Goal: Task Accomplishment & Management: Complete application form

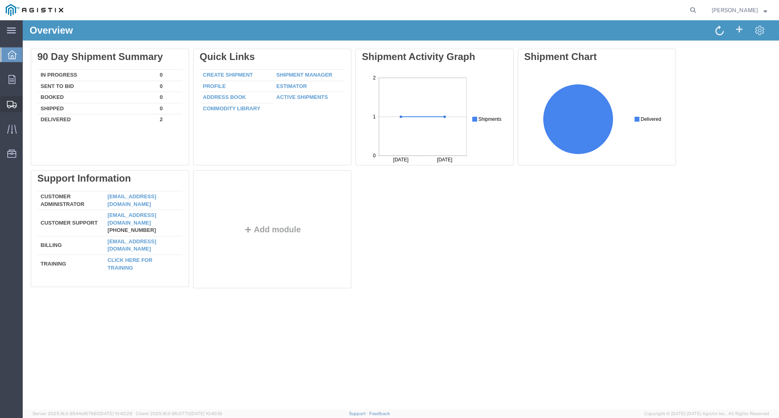
click at [0, 0] on span "Create Shipment" at bounding box center [0, 0] width 0 height 0
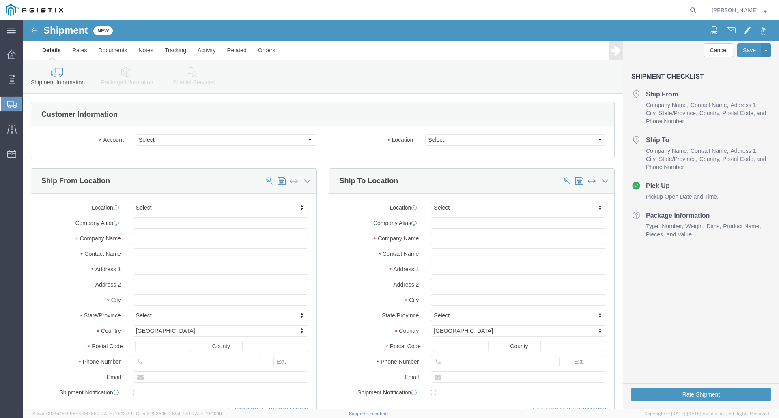
select select
click select "Select [PERSON_NAME] Mfg Co PG&E"
select select "9596"
click select "Select [PERSON_NAME] Mfg Co PG&E"
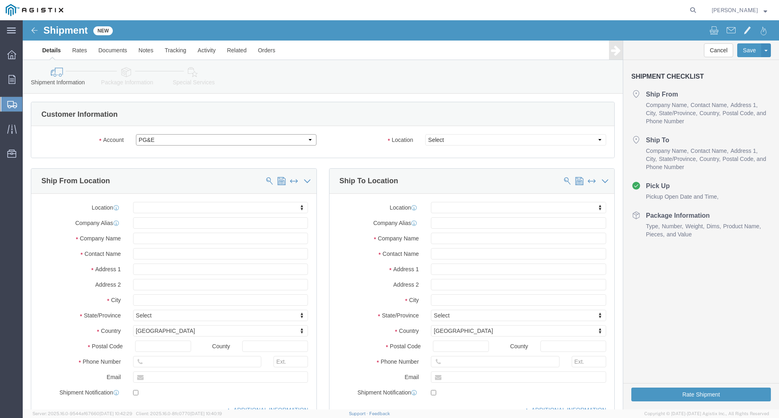
select select "PURCHORD"
select select
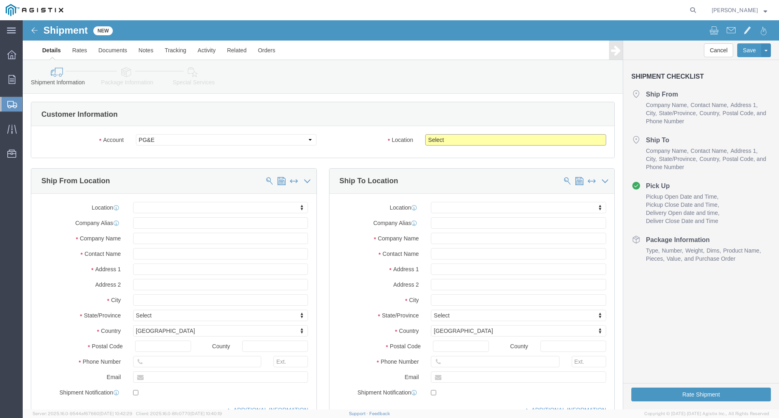
click select "Select All Others [GEOGRAPHIC_DATA] [GEOGRAPHIC_DATA] [GEOGRAPHIC_DATA] [GEOGRA…"
select select "23082"
click select "Select All Others [GEOGRAPHIC_DATA] [GEOGRAPHIC_DATA] [GEOGRAPHIC_DATA] [GEOGRA…"
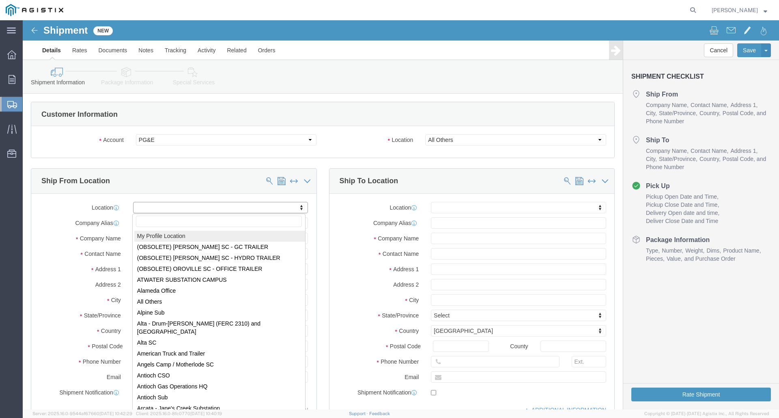
select select "MYPROFILE"
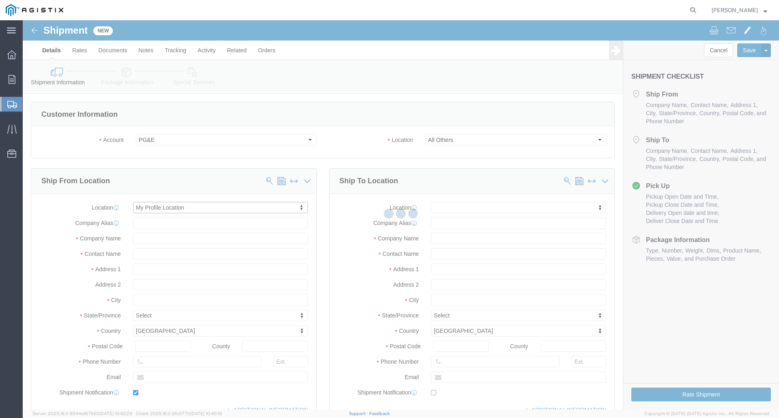
type input "[PERSON_NAME] Co"
type input "[PERSON_NAME]"
type input "[STREET_ADDRESS][US_STATE]"
type input "Azusa"
type input "91702"
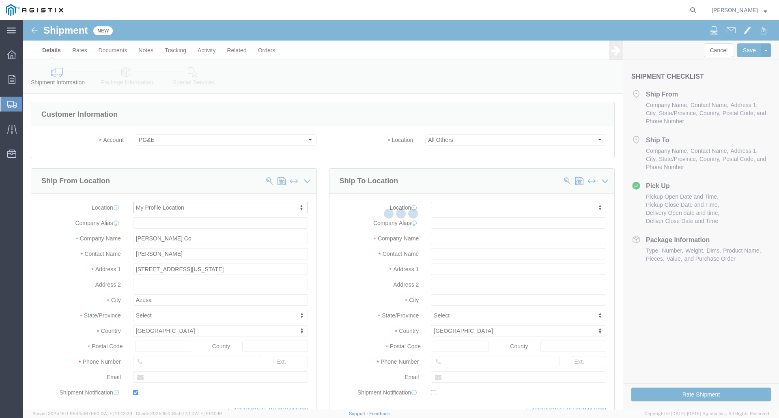
type input "[PHONE_NUMBER]"
type input "[EMAIL_ADDRESS][PERSON_NAME][DOMAIN_NAME]"
checkbox input "true"
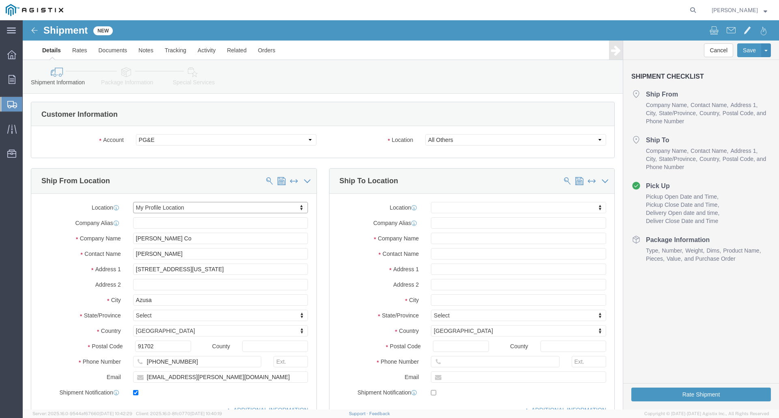
select select "CA"
click div "Ship From Location Location My Profile Location My Profile Location (OBSOLETE) …"
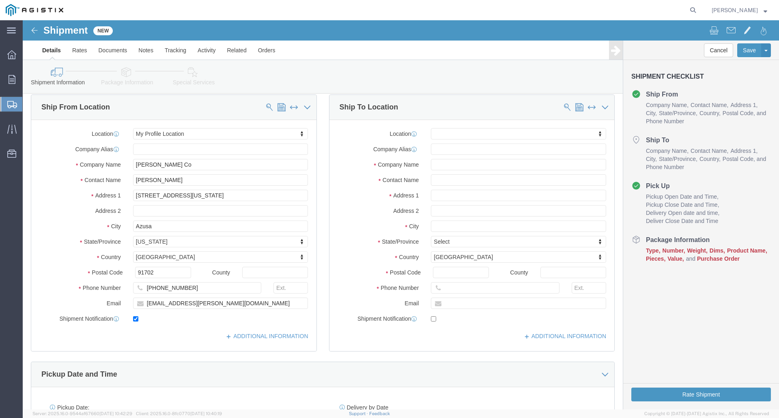
scroll to position [81, 0]
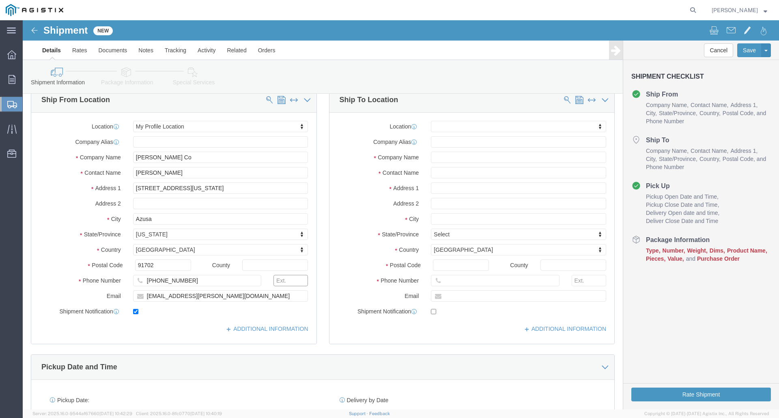
click input "text"
type input "143"
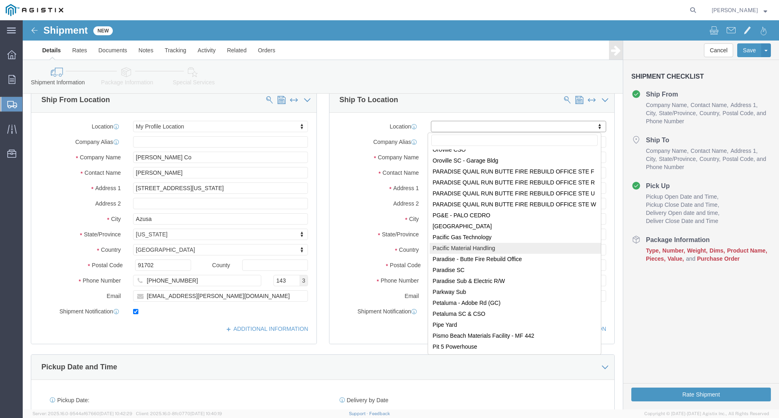
scroll to position [3311, 0]
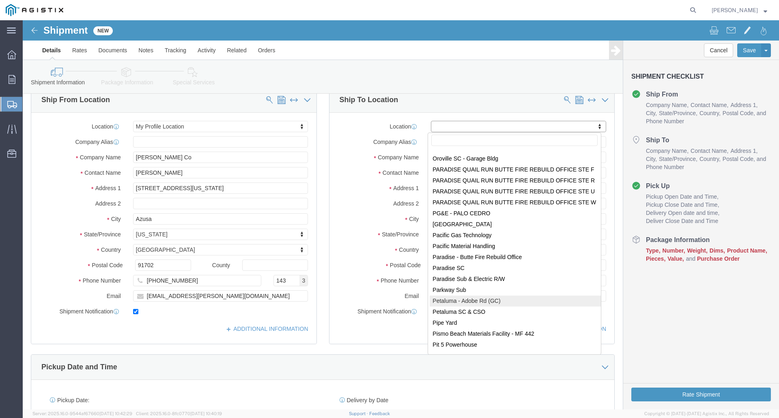
select select "24595"
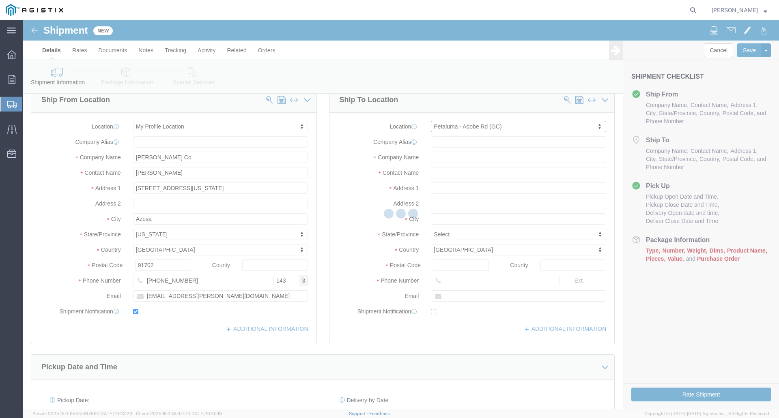
type input "PG&E"
type input "[STREET_ADDRESS]"
type input "Petaluma"
type input "94952"
select select "CA"
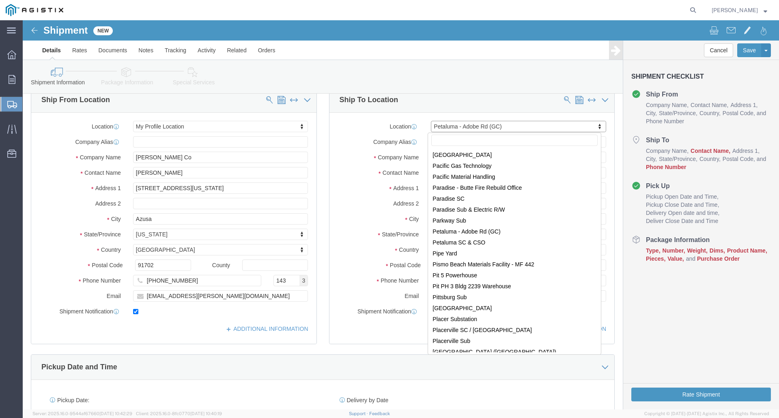
scroll to position [3381, 0]
select select "71672"
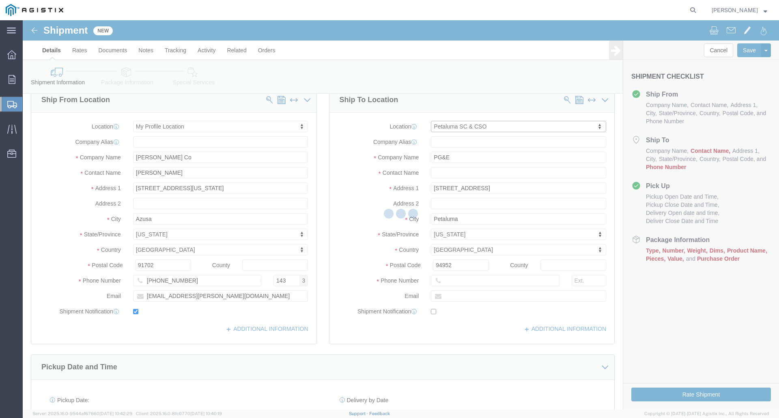
type input "[STREET_ADDRESS]"
type input "94954-1319"
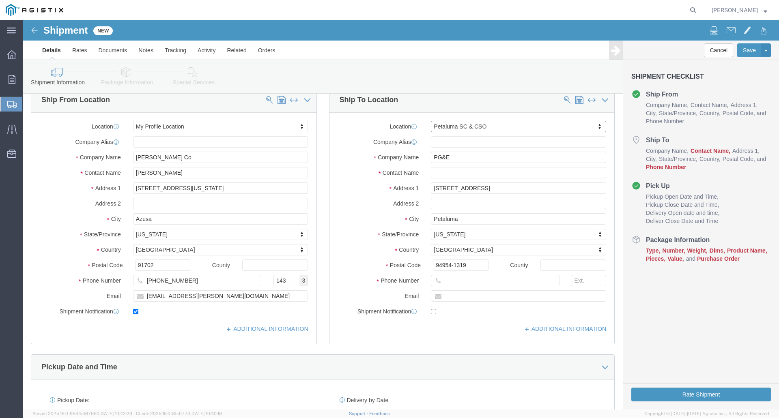
select select "CA"
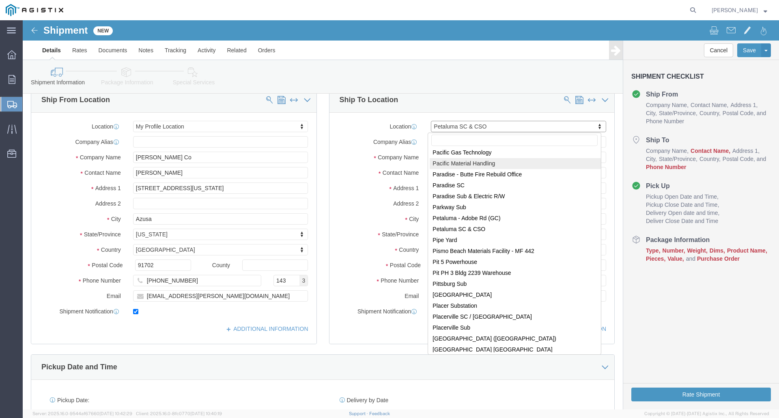
scroll to position [3392, 0]
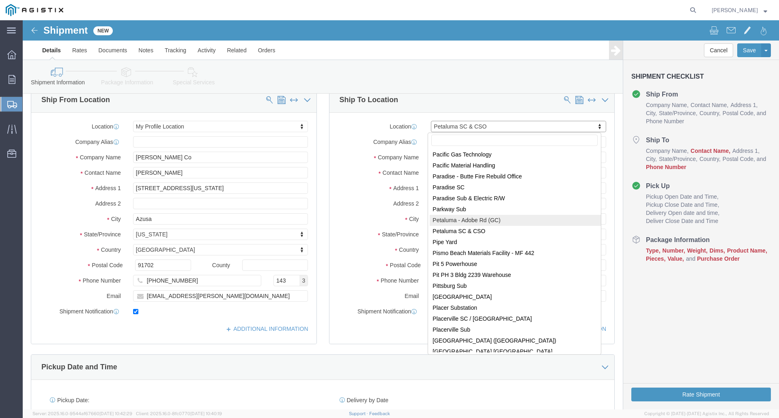
select select "24595"
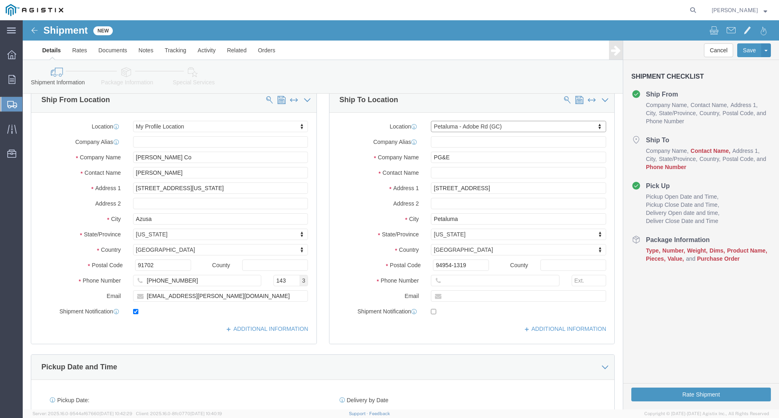
type input "[STREET_ADDRESS]"
type input "94952"
select select "CA"
click input "[STREET_ADDRESS]"
type input "[STREET_ADDRESS]"
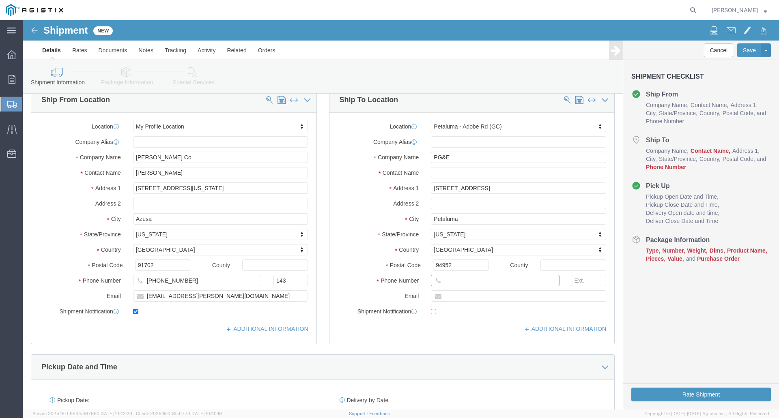
select select
click input "text"
type input "[PHONE_NUMBER]"
click div "ADDITIONAL INFORMATION"
click input "text"
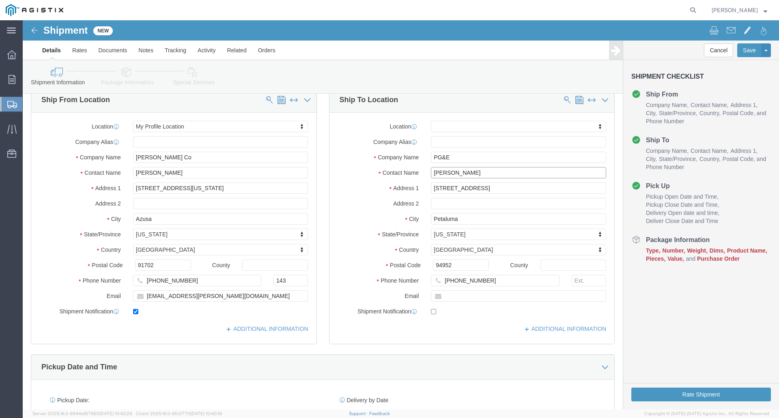
type input "[PERSON_NAME]"
click div "Cancel Save Assign To Save As Template Shipment Checklist Ship From Company Nam…"
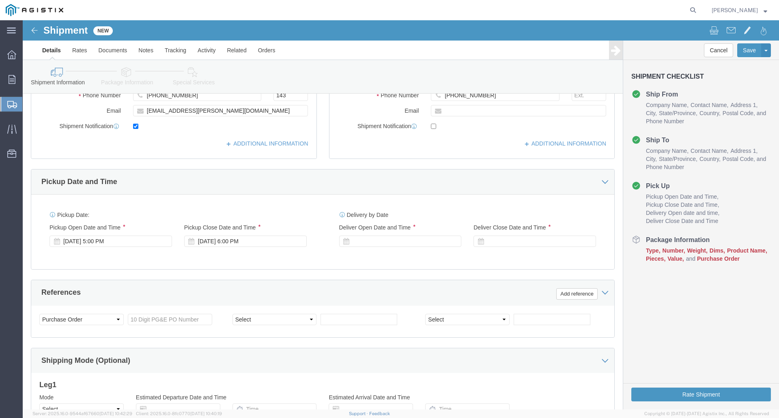
scroll to position [274, 0]
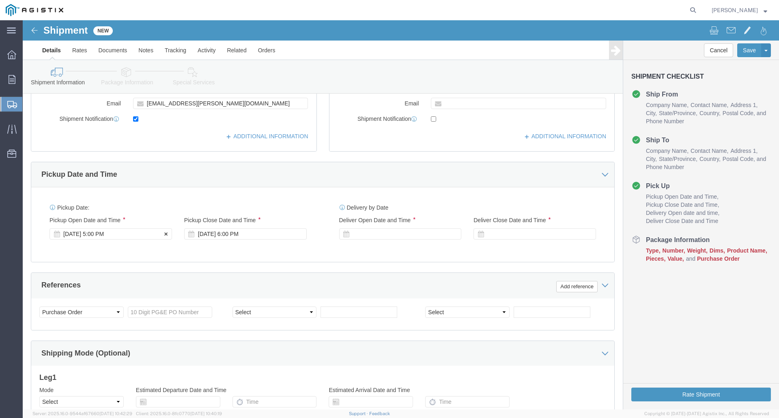
click div "[DATE] 5:00 PM"
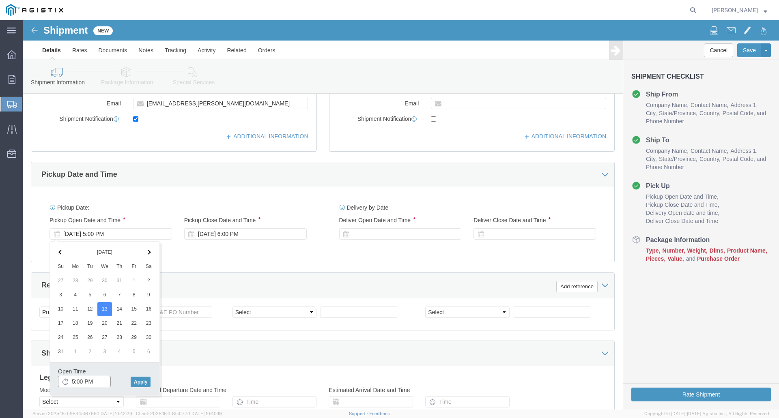
click input "5:00 PM"
type input "8:00 AM"
click button "Apply"
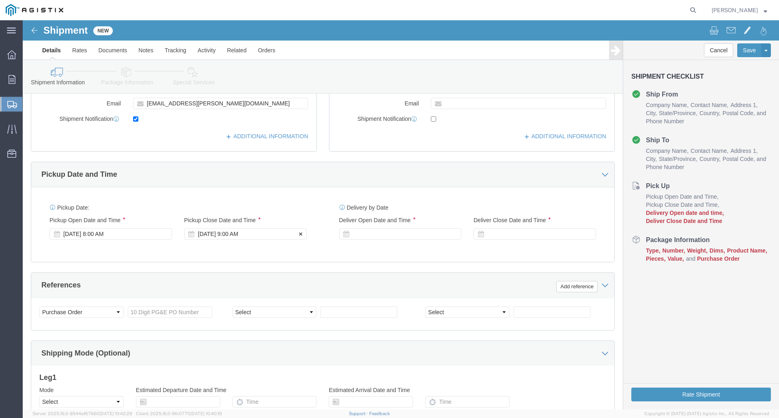
click div "[DATE] 9:00 AM"
click input "3:30 AM"
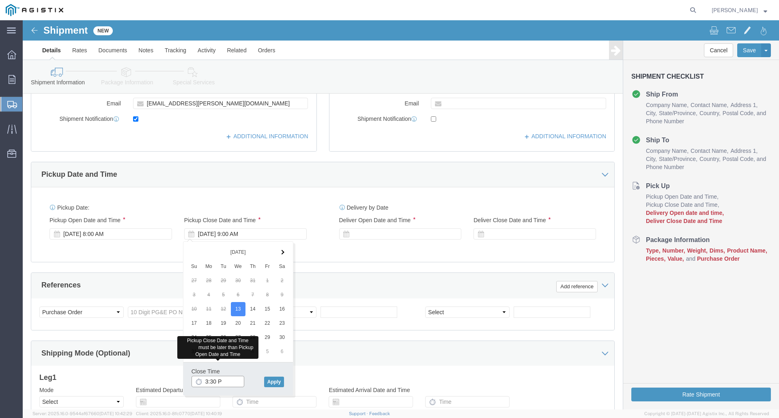
type input "3:30 PM"
click button "Apply"
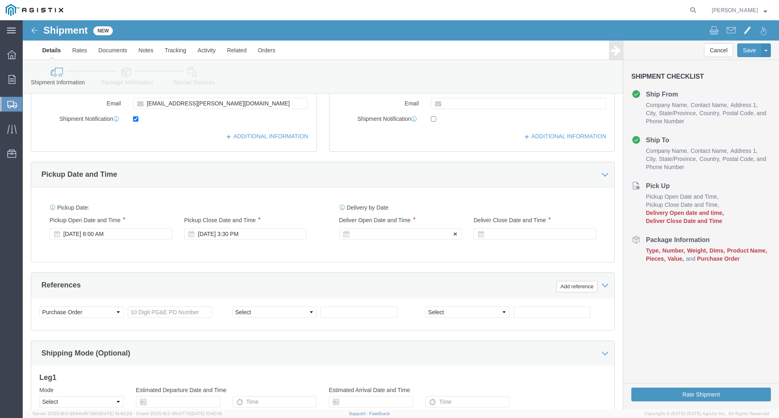
click div
click input "4:30 PM"
type input "8:00 AM"
click button "Apply"
click div
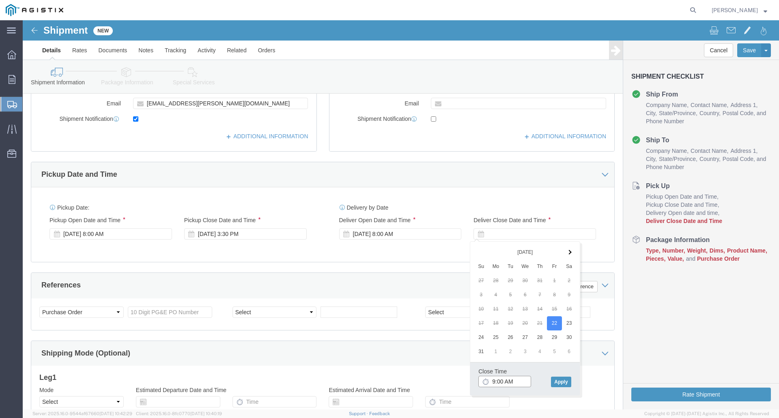
click input "9:00 AM"
type input "3:00 PM"
click button "Apply"
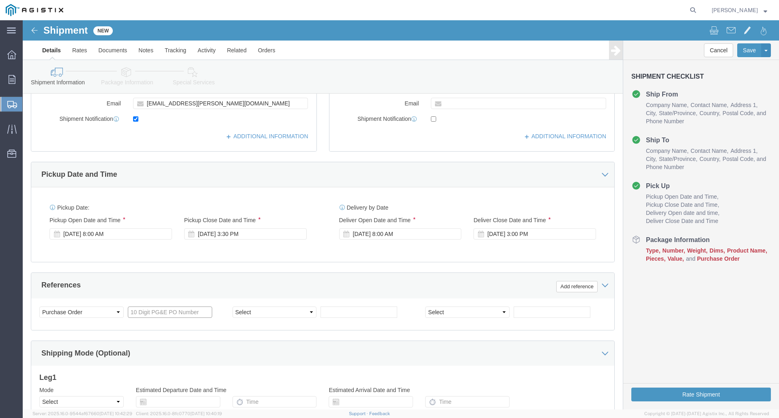
click input "text"
type input "2701208423"
click div "Select Account Type Activity ID Airline Appointment Number ASN Batch Request # …"
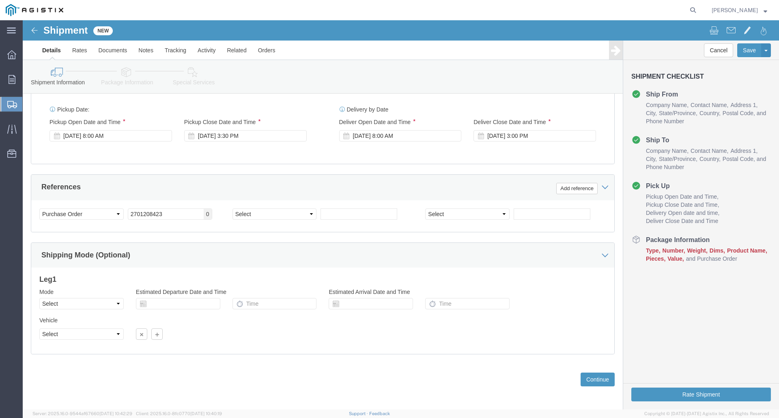
scroll to position [374, 0]
click select "Select Air Less than Truckload Multi-Leg Ocean Freight Rail Small Parcel Truckl…"
select select "LTL"
click select "Select Air Less than Truckload Multi-Leg Ocean Freight Rail Small Parcel Truckl…"
click select "Select Straight Truck"
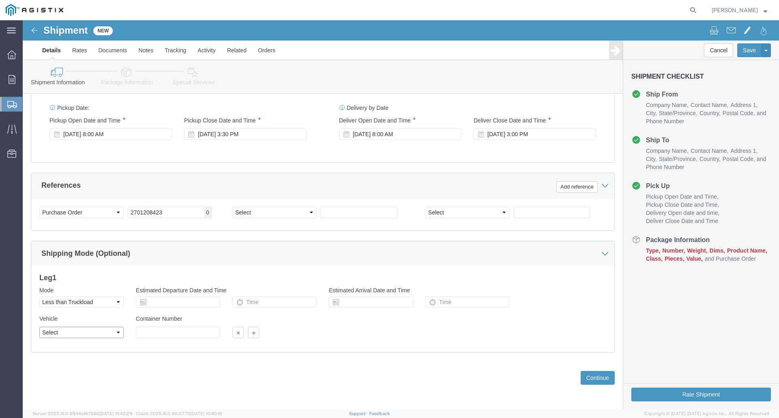
select select "STTR"
click select "Select Straight Truck"
click div "Vehicle Select Straight Truck Size Select 48 Feet 20 Feet 35 Feet 53 Feet Conta…"
click button "Continue"
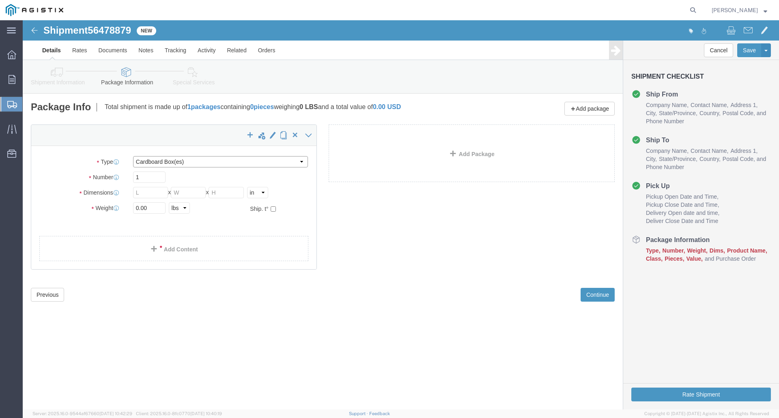
click select "Select Bulk Bundle(s) Cardboard Box(es) Carton(s) Crate(s) Drum(s) (Fiberboard)…"
select select "CRAT"
click select "Select Bulk Bundle(s) Cardboard Box(es) Carton(s) Crate(s) Drum(s) (Fiberboard)…"
click input "1"
click input "text"
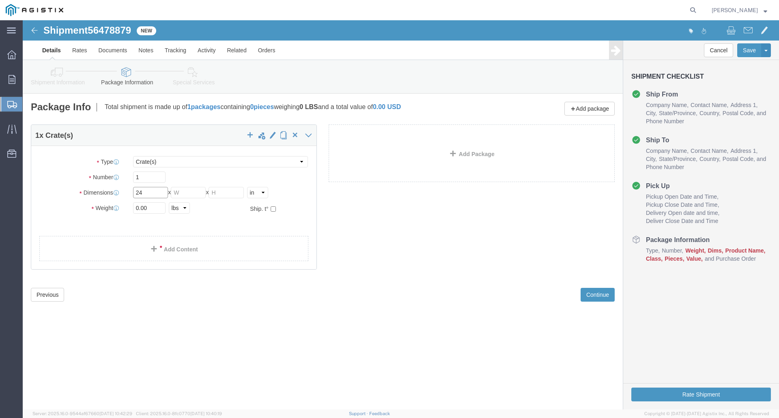
type input "24"
type input "23"
type input "17"
drag, startPoint x: 129, startPoint y: 187, endPoint x: 90, endPoint y: 187, distance: 38.5
click div "Weight 0.00 Select kgs lbs Ship. t°"
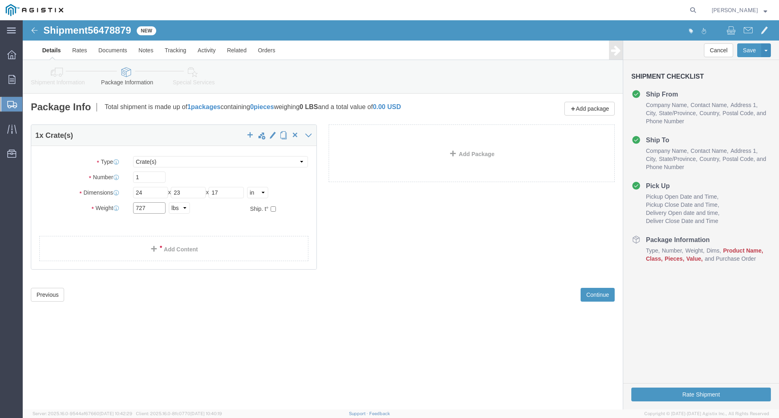
type input "727"
click div "1 x Crate(s) Package Type Select Bulk Bundle(s) Cardboard Box(es) Carton(s) Cra…"
click link "Add Content"
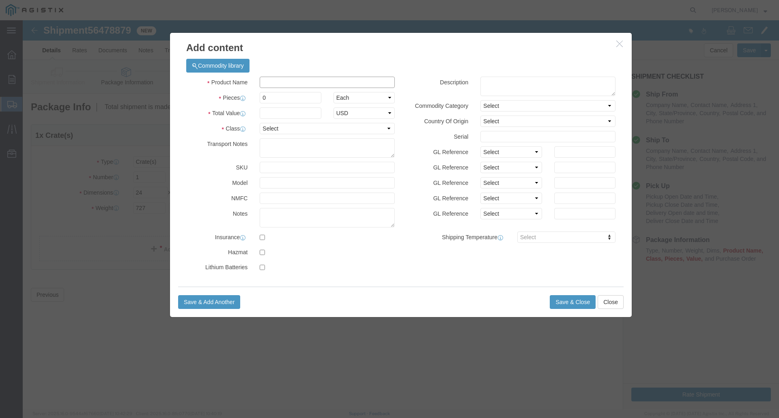
click input "text"
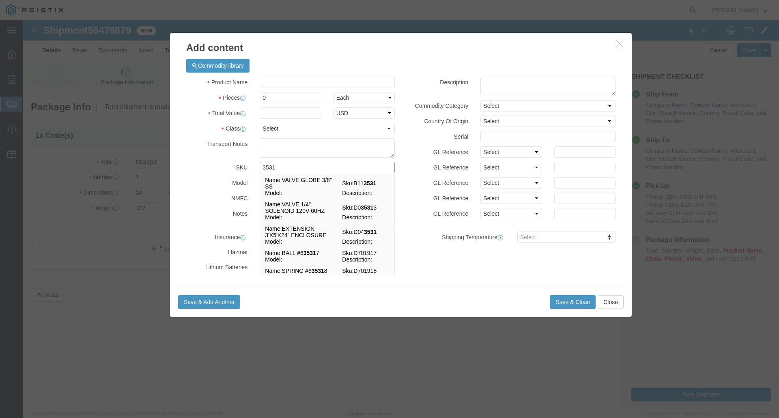
type input "3531"
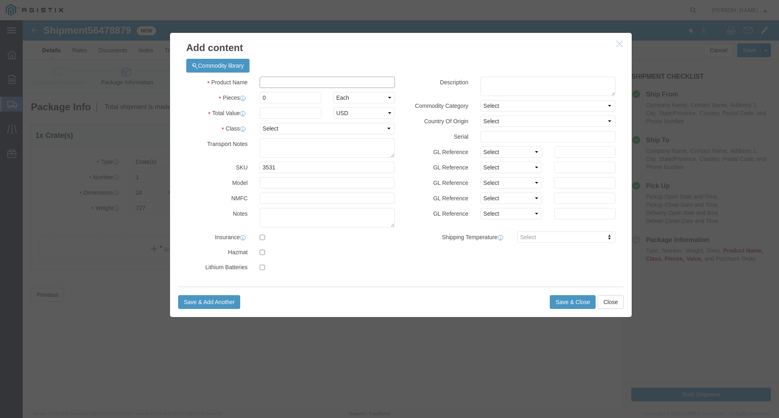
click input "text"
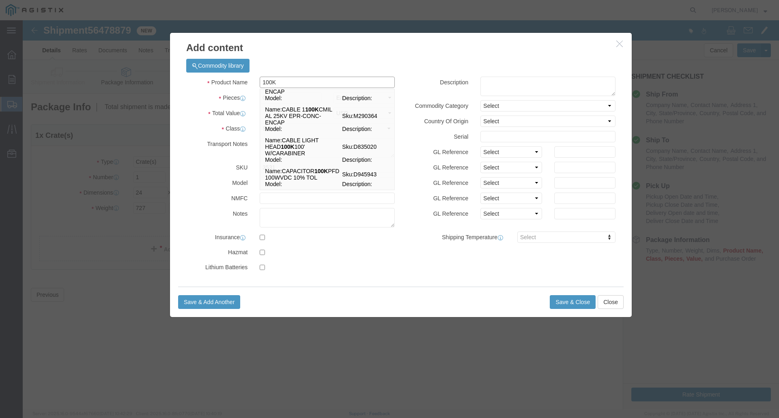
scroll to position [522, 0]
click input "100K"
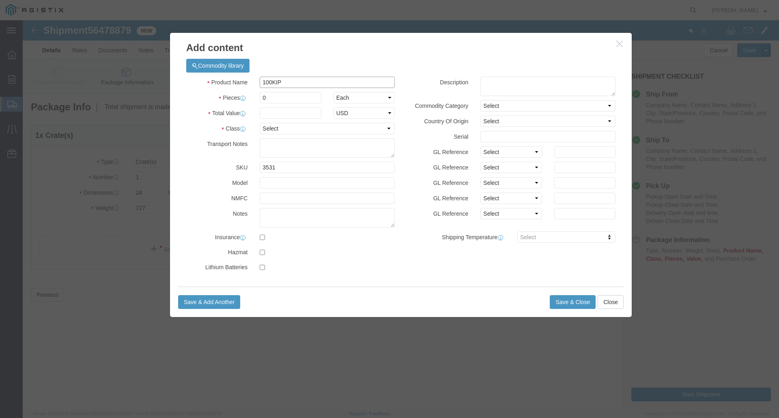
drag, startPoint x: 261, startPoint y: 62, endPoint x: 208, endPoint y: 63, distance: 53.2
click div "Product Name 100KIP 100K"
type input "OS5634147"
click input "0"
drag, startPoint x: 246, startPoint y: 74, endPoint x: 240, endPoint y: 75, distance: 5.7
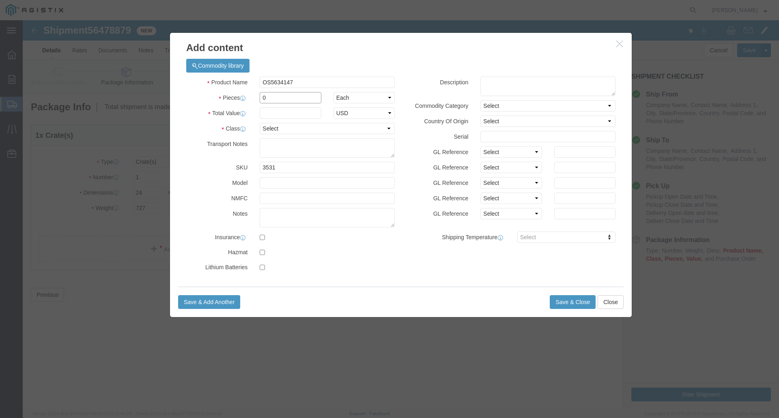
click input "0"
type input "24"
click input "text"
type input "4377.84"
click select "Select 50 55 60 65 70 85 92.5 100 125 175 250 300 400"
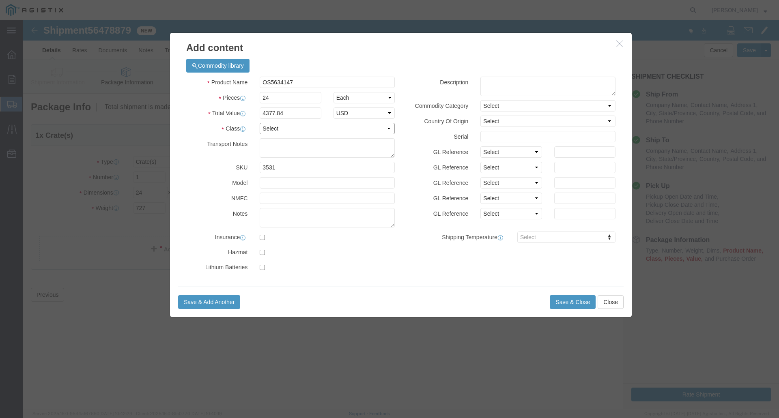
select select "50"
click select "Select 50 55 60 65 70 85 92.5 100 125 175 250 300 400"
drag, startPoint x: 277, startPoint y: 178, endPoint x: 275, endPoint y: 172, distance: 5.8
click input "text"
type input "160270"
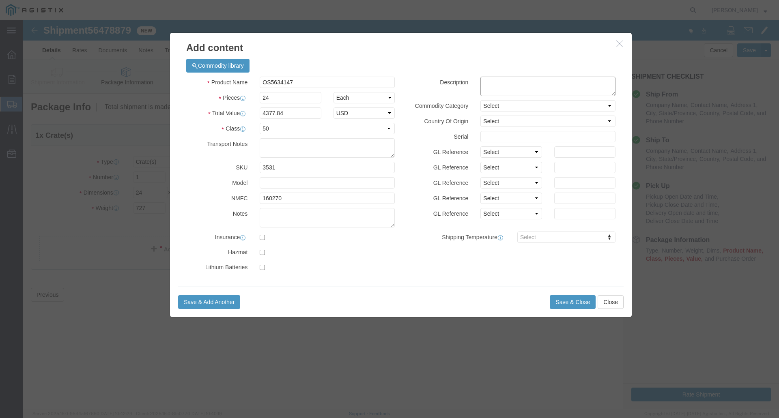
click textarea
type textarea "100KIP YOKE PLATE TRIANGULAR"
click select "Select Account Type Activity ID Airline Appointment Number ASN Batch Number Bil…"
click button "Save & Close"
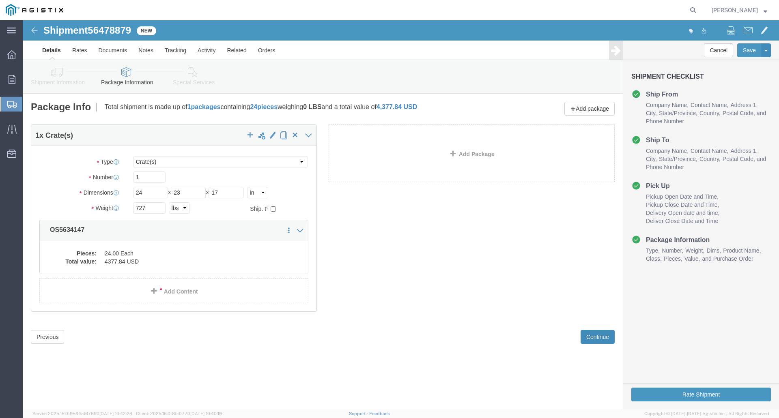
click button "Continue"
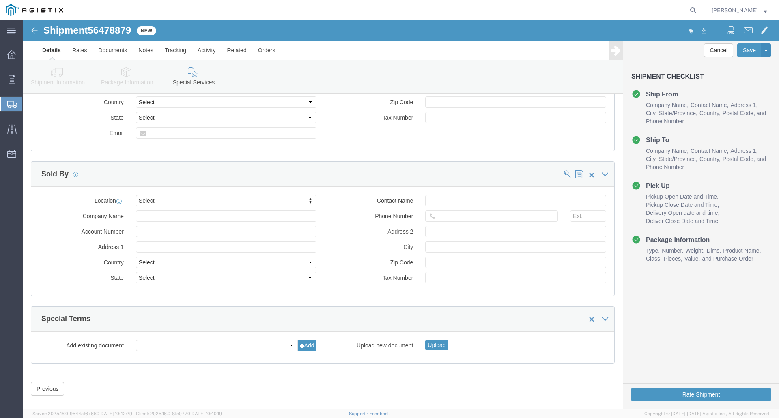
scroll to position [590, 0]
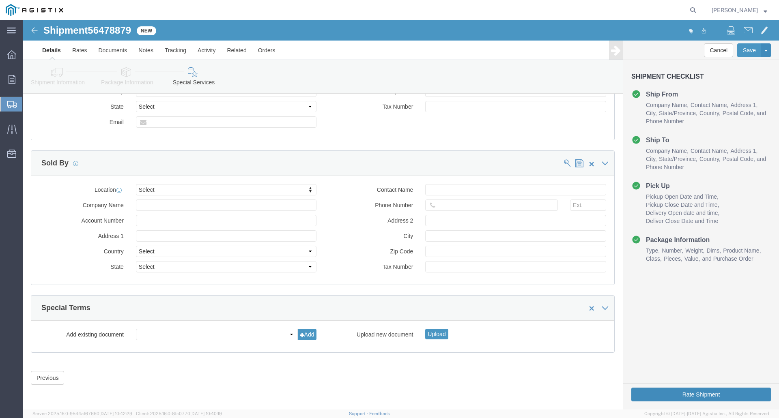
click button "Rate Shipment"
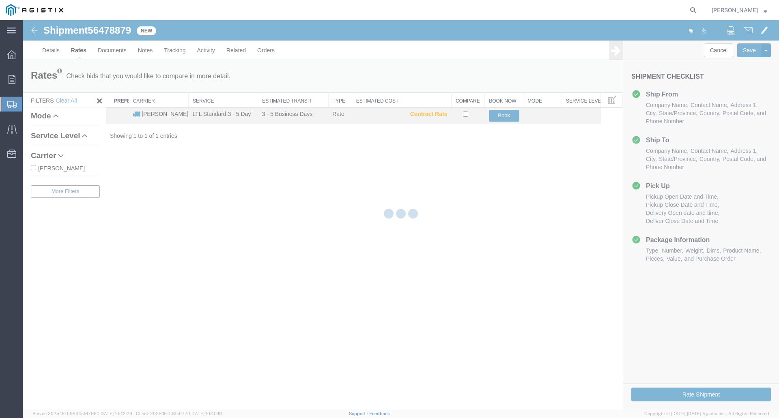
scroll to position [0, 0]
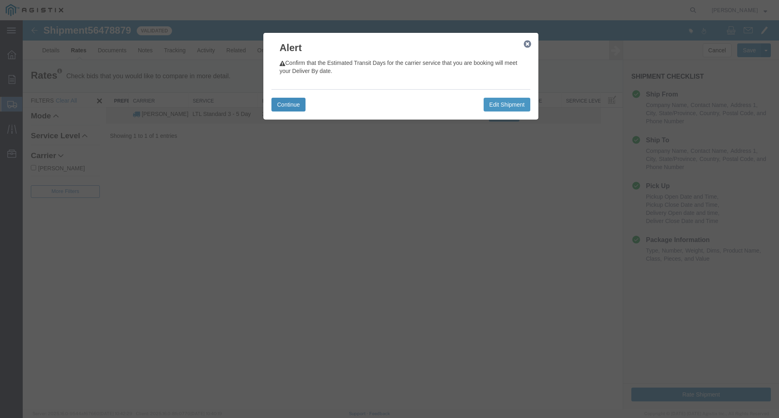
click at [288, 106] on button "Continue" at bounding box center [288, 105] width 34 height 14
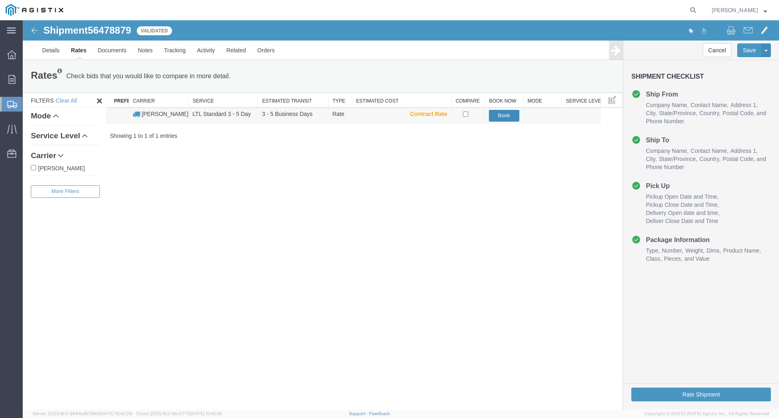
click at [505, 112] on button "Book" at bounding box center [504, 116] width 30 height 12
